Goal: Information Seeking & Learning: Learn about a topic

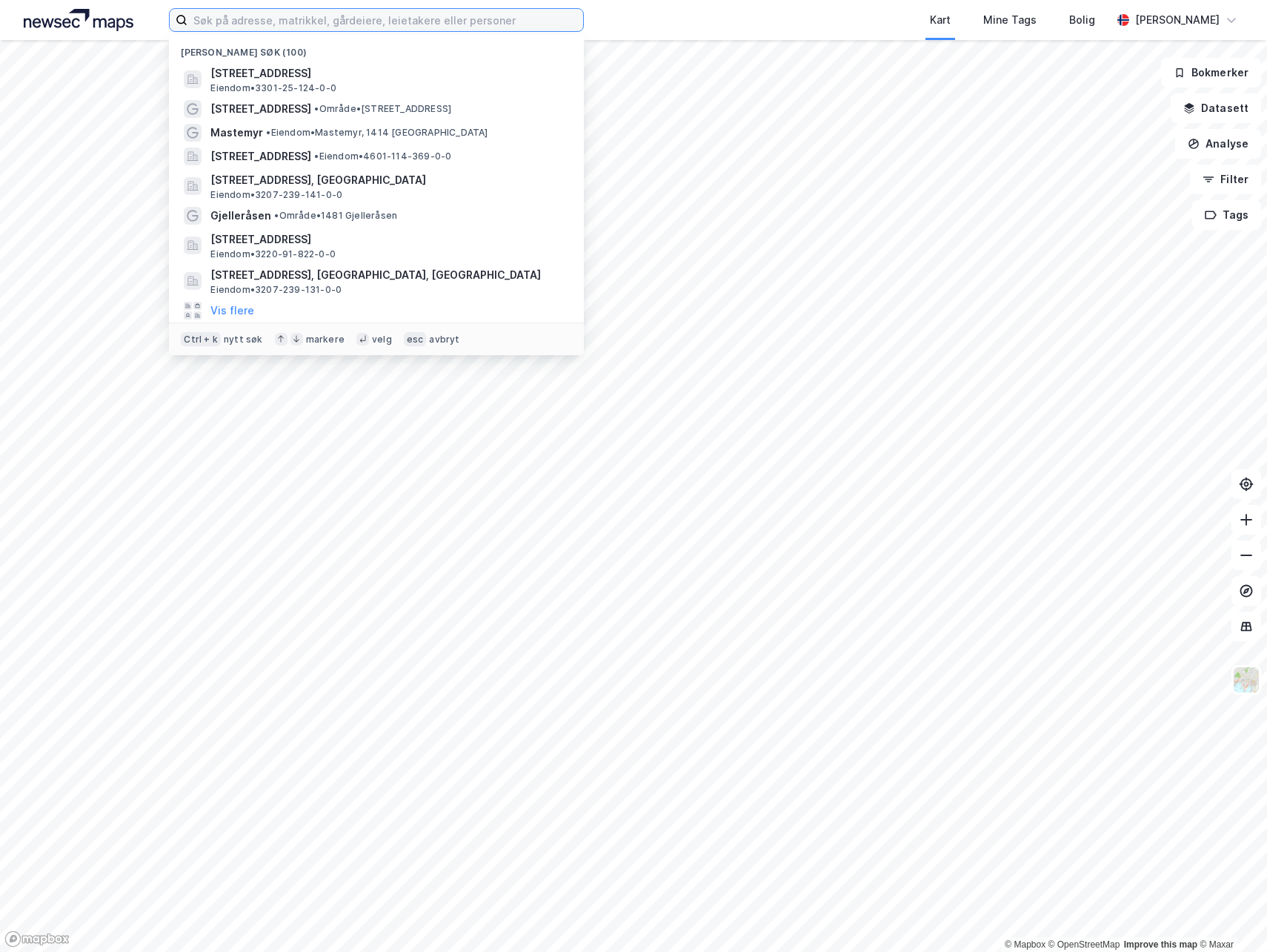
click at [275, 20] on input at bounding box center [386, 20] width 396 height 22
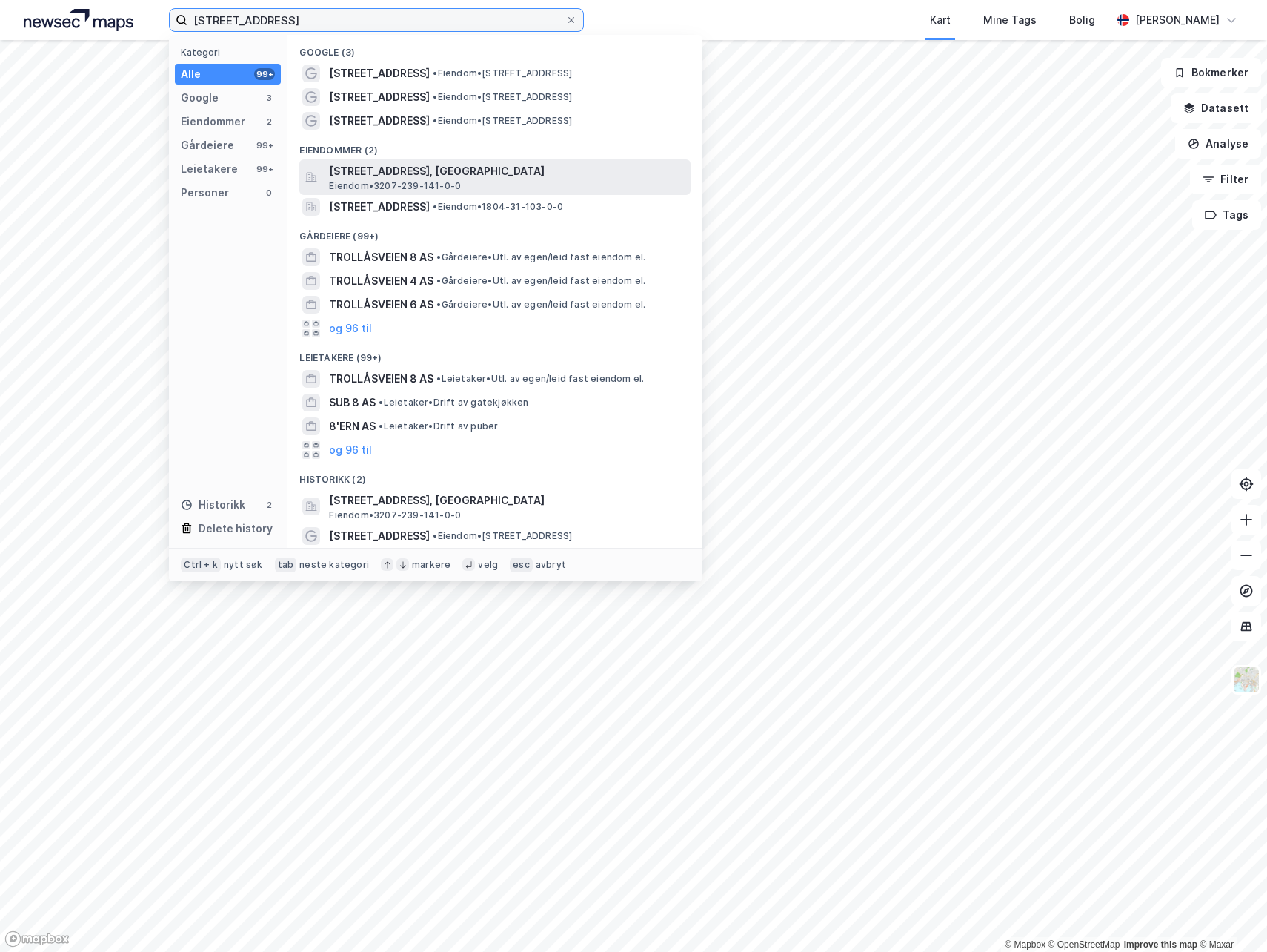
type input "trollåsveien 8"
